Goal: Task Accomplishment & Management: Use online tool/utility

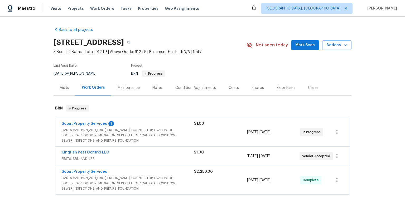
scroll to position [60, 0]
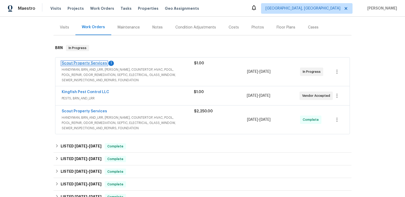
click at [100, 65] on link "Scout Property Services" at bounding box center [84, 63] width 45 height 4
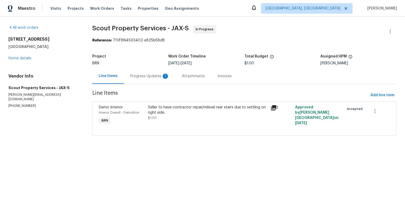
click at [157, 82] on div "Progress Updates 1" at bounding box center [150, 76] width 52 height 16
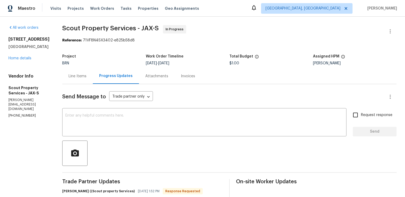
click at [149, 84] on div "Attachments" at bounding box center [157, 76] width 36 height 16
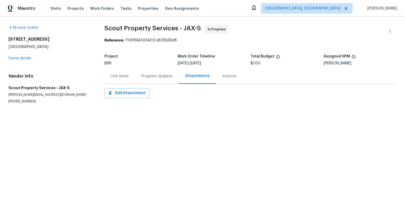
click at [129, 79] on div "Line Items" at bounding box center [120, 76] width 18 height 5
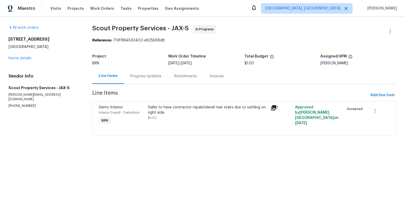
click at [271, 110] on icon at bounding box center [273, 107] width 5 height 5
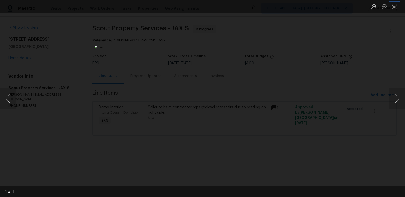
click at [398, 7] on button "Close lightbox" at bounding box center [394, 6] width 11 height 9
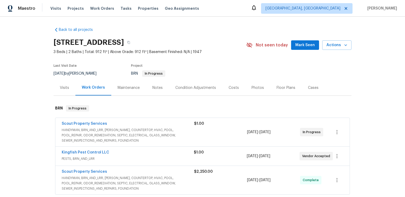
scroll to position [8, 0]
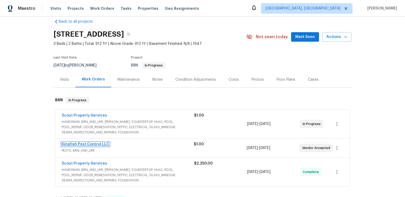
click at [102, 146] on link "Kingfish Pest Control LLC" at bounding box center [85, 144] width 47 height 4
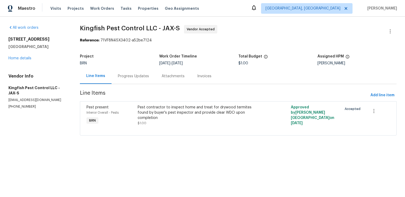
click at [137, 79] on div "Progress Updates" at bounding box center [133, 76] width 31 height 5
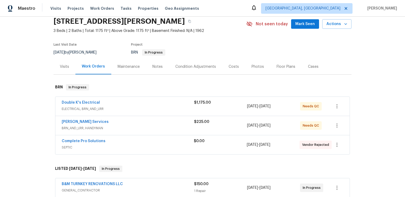
scroll to position [25, 0]
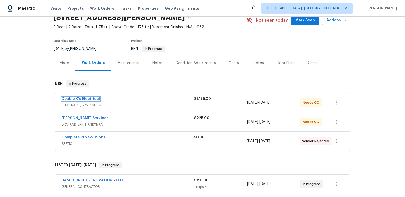
click at [99, 101] on link "Double K's Electrical" at bounding box center [81, 99] width 38 height 4
